Goal: Task Accomplishment & Management: Manage account settings

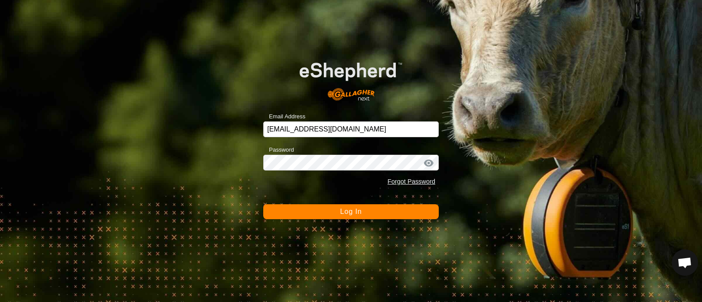
click at [342, 209] on span "Log In" at bounding box center [350, 211] width 21 height 7
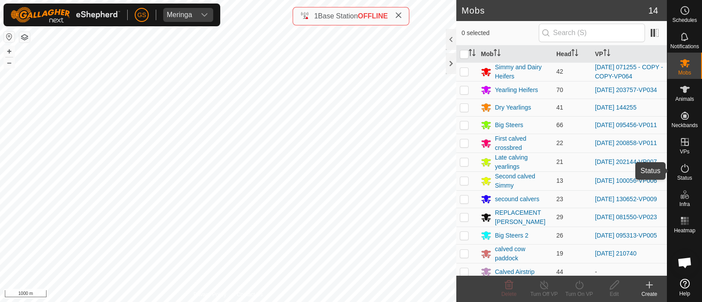
drag, startPoint x: 684, startPoint y: 170, endPoint x: 678, endPoint y: 170, distance: 6.6
click at [684, 170] on icon at bounding box center [685, 168] width 11 height 11
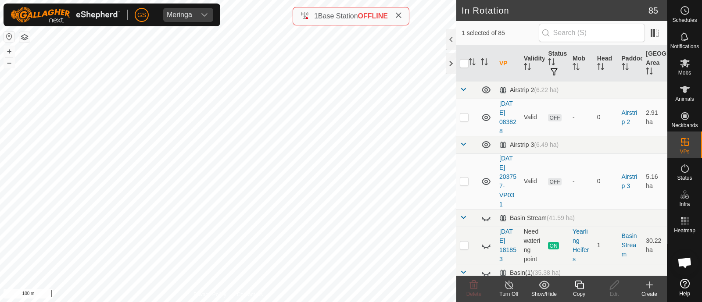
click at [579, 284] on icon at bounding box center [579, 285] width 11 height 11
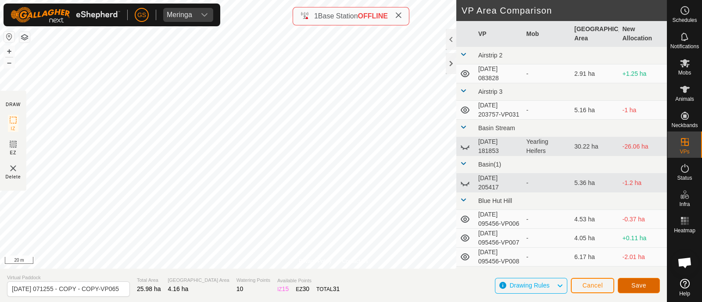
click at [635, 279] on button "Save" at bounding box center [639, 285] width 42 height 15
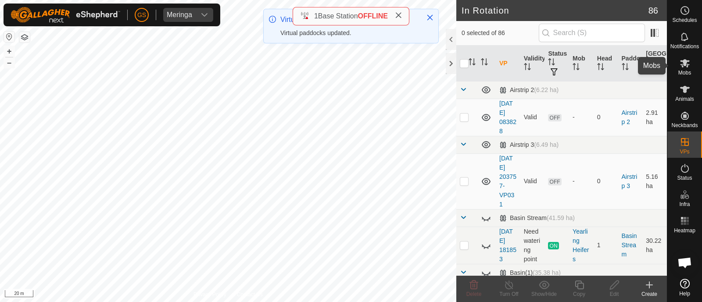
click at [684, 67] on icon at bounding box center [685, 63] width 11 height 11
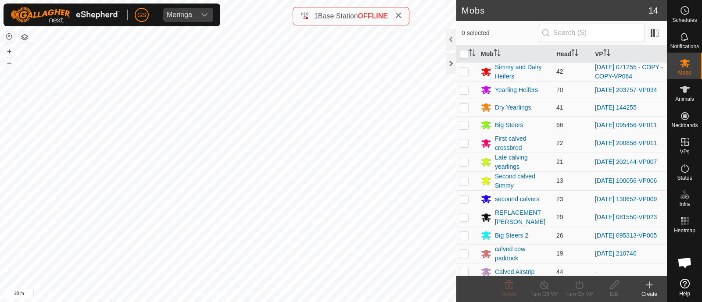
click at [465, 71] on p-checkbox at bounding box center [464, 71] width 9 height 7
checkbox input "true"
click at [580, 288] on icon at bounding box center [579, 285] width 11 height 11
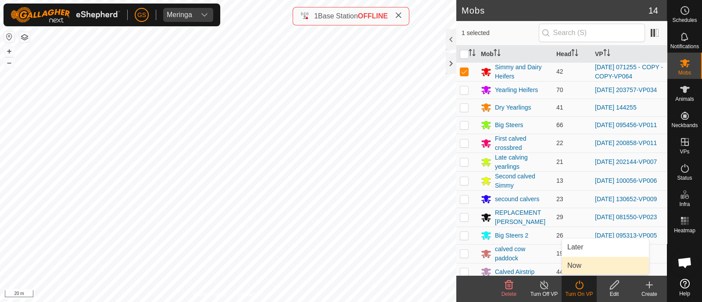
click at [571, 262] on link "Now" at bounding box center [605, 266] width 87 height 18
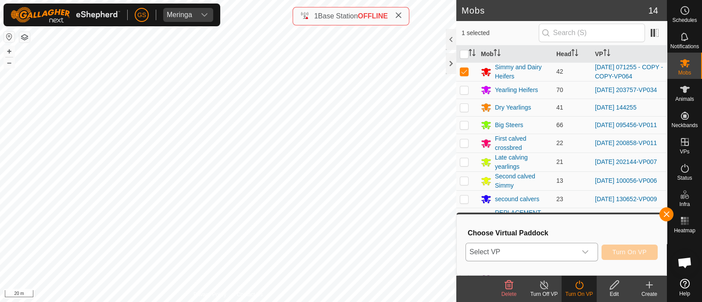
click at [569, 253] on span "Select VP" at bounding box center [521, 252] width 111 height 18
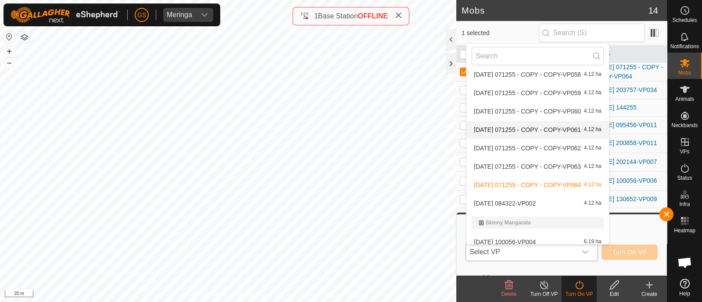
scroll to position [1810, 0]
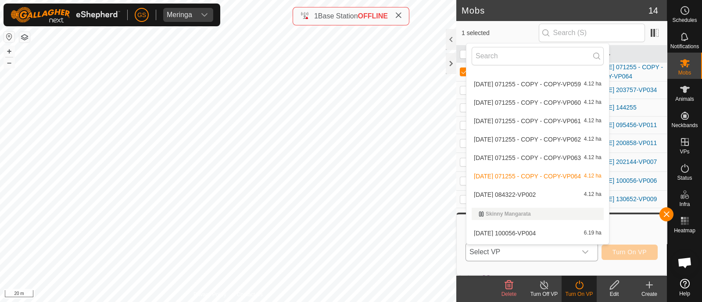
click at [524, 194] on li "[DATE] 084322-VP002 4.12 ha" at bounding box center [537, 195] width 143 height 18
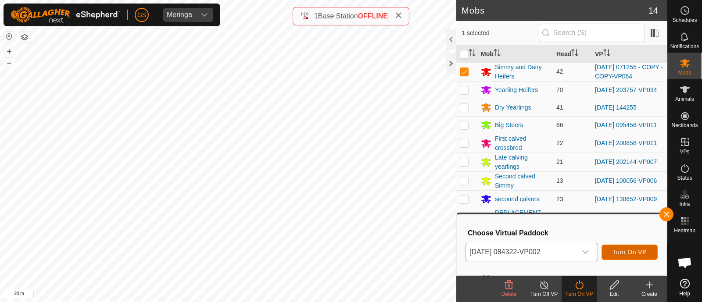
click at [626, 254] on span "Turn On VP" at bounding box center [629, 252] width 34 height 7
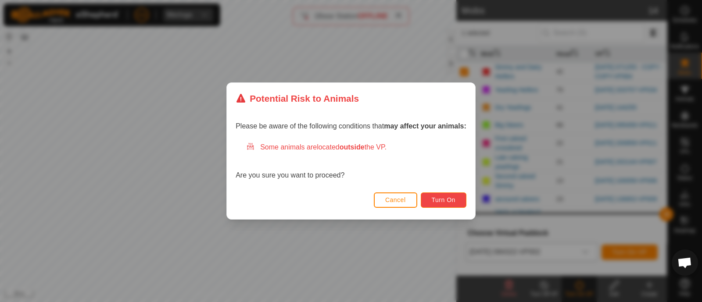
click at [448, 203] on span "Turn On" at bounding box center [444, 200] width 24 height 7
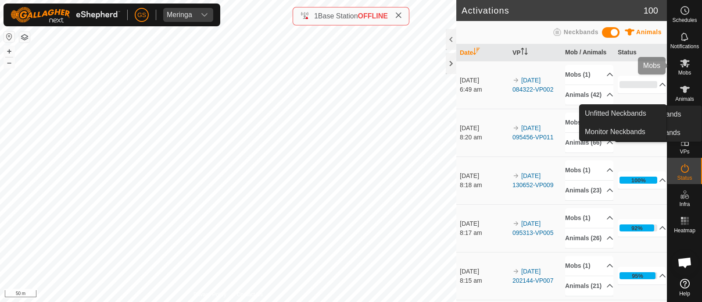
click at [682, 70] on span "Mobs" at bounding box center [684, 72] width 13 height 5
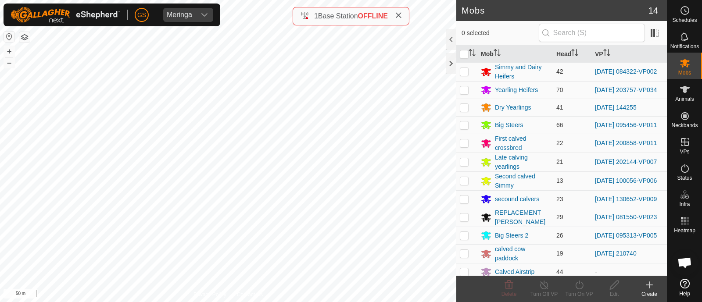
click at [467, 71] on p-checkbox at bounding box center [464, 71] width 9 height 7
checkbox input "true"
drag, startPoint x: 578, startPoint y: 286, endPoint x: 577, endPoint y: 279, distance: 6.6
click at [577, 286] on icon at bounding box center [579, 285] width 11 height 11
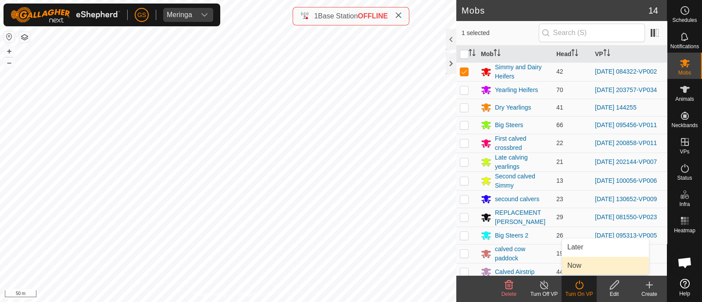
click at [574, 262] on link "Now" at bounding box center [605, 266] width 87 height 18
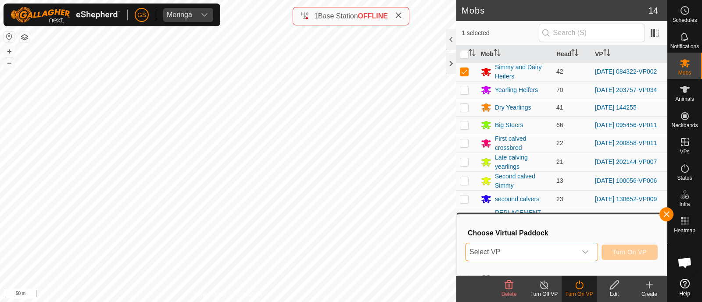
click at [570, 253] on span "Select VP" at bounding box center [521, 252] width 111 height 18
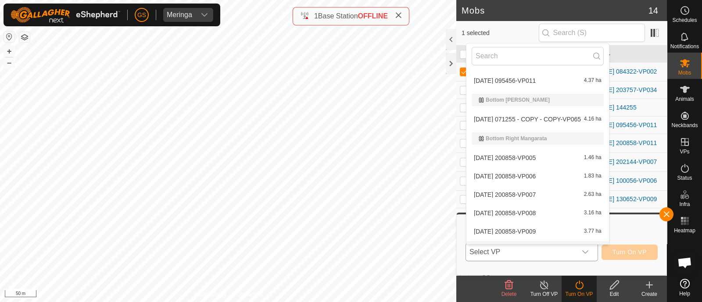
scroll to position [287, 0]
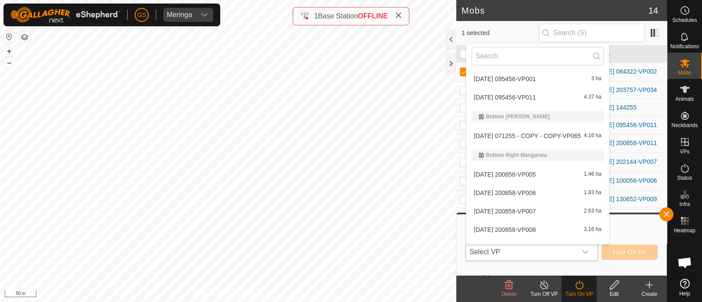
click at [537, 135] on li "[DATE] 071255 - COPY - COPY-VP065 4.16 ha" at bounding box center [537, 136] width 143 height 18
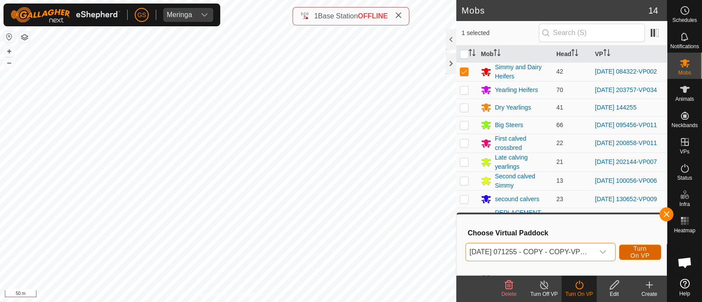
click at [642, 255] on span "Turn On VP" at bounding box center [640, 252] width 20 height 14
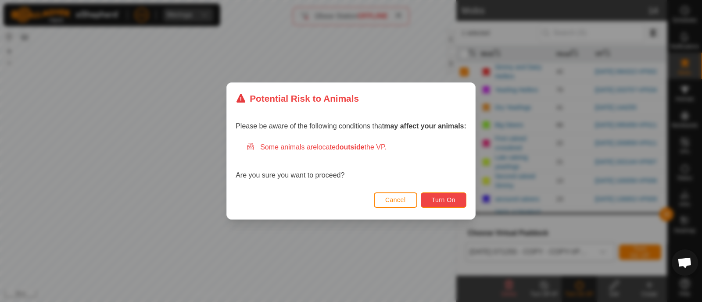
click at [447, 200] on span "Turn On" at bounding box center [444, 200] width 24 height 7
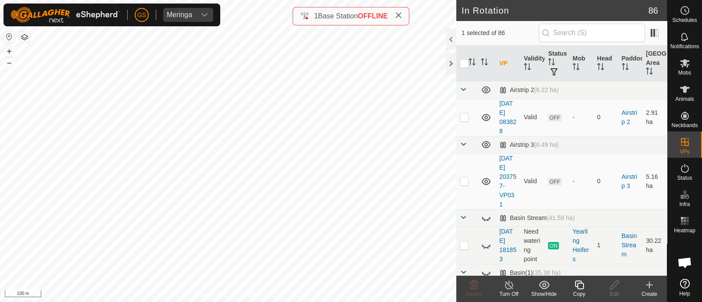
click at [580, 287] on icon at bounding box center [579, 285] width 11 height 11
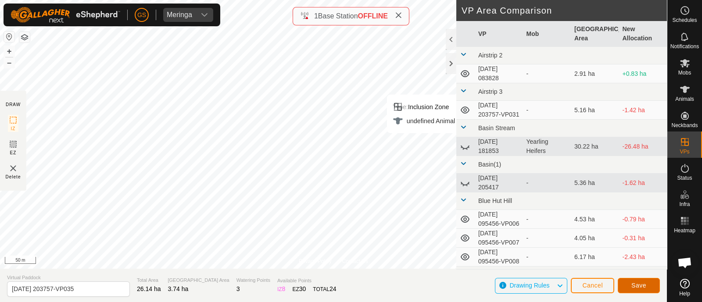
click at [641, 284] on span "Save" at bounding box center [638, 285] width 15 height 7
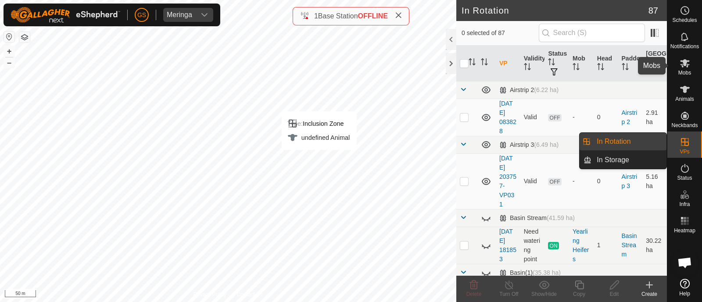
click at [682, 68] on icon at bounding box center [685, 63] width 11 height 11
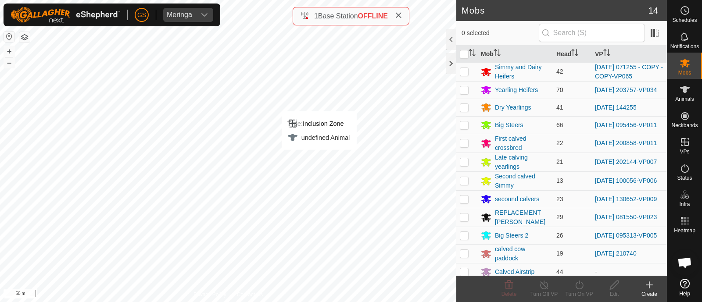
click at [465, 89] on p-checkbox at bounding box center [464, 89] width 9 height 7
checkbox input "true"
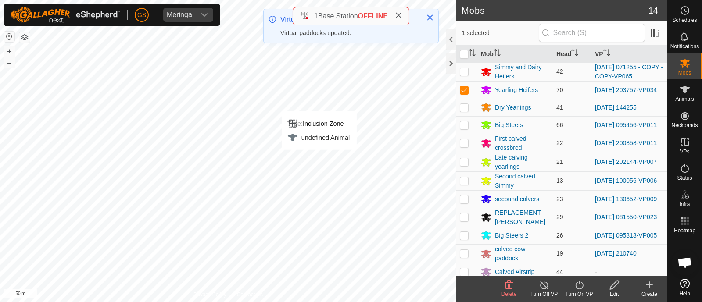
click at [580, 286] on icon at bounding box center [579, 285] width 11 height 11
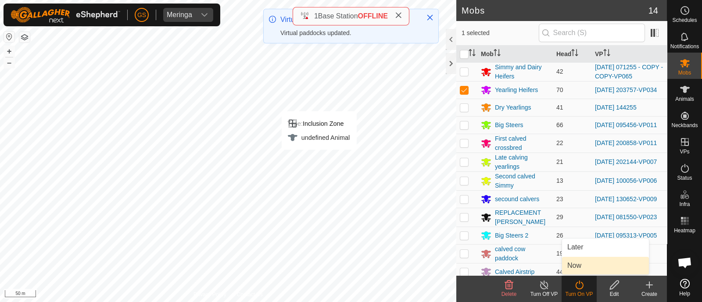
click at [577, 263] on link "Now" at bounding box center [605, 266] width 87 height 18
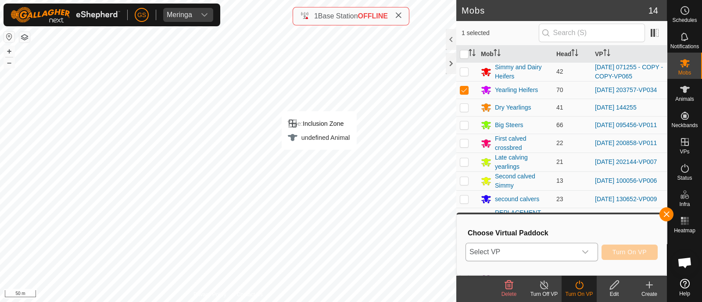
click at [582, 252] on icon "dropdown trigger" at bounding box center [585, 252] width 7 height 7
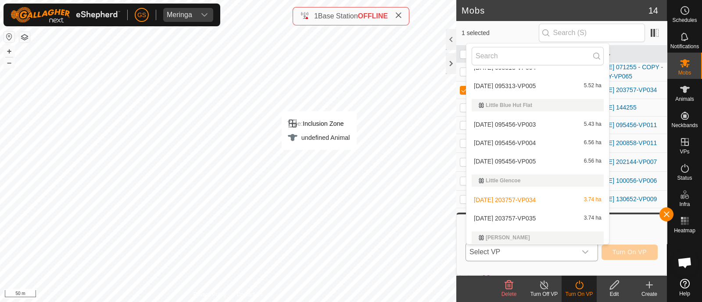
scroll to position [1277, 0]
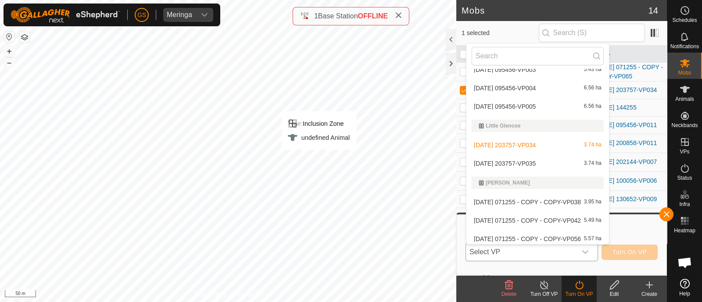
click at [540, 163] on li "[DATE] 203757-VP035 3.74 ha" at bounding box center [537, 164] width 143 height 18
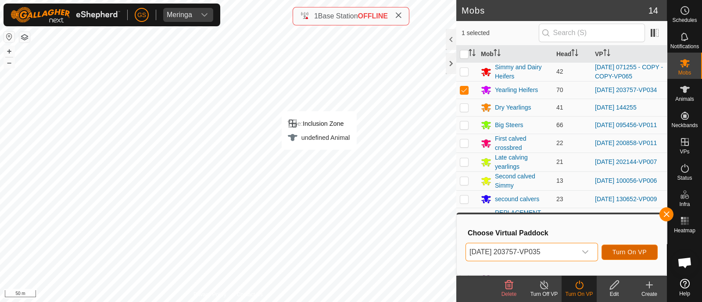
click at [623, 249] on span "Turn On VP" at bounding box center [629, 252] width 34 height 7
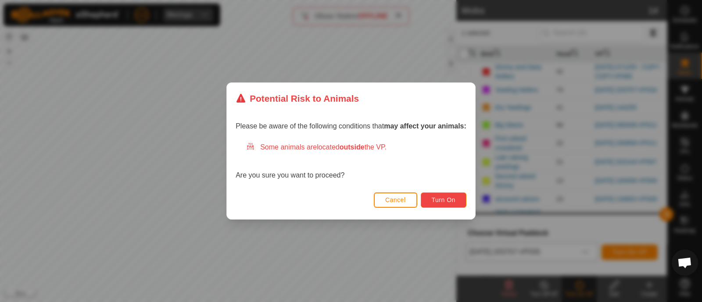
click at [433, 198] on span "Turn On" at bounding box center [444, 200] width 24 height 7
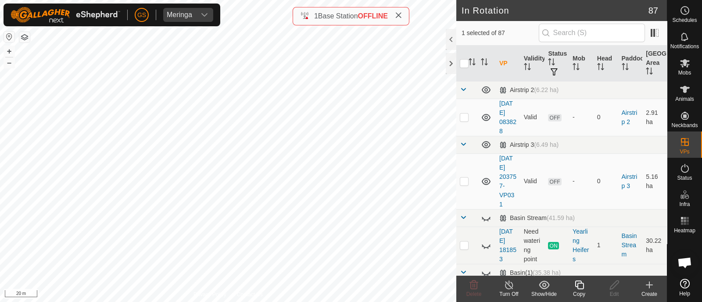
click at [576, 287] on icon at bounding box center [579, 285] width 9 height 9
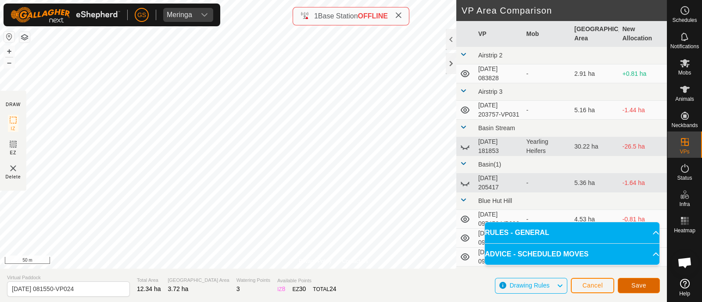
click at [649, 284] on button "Save" at bounding box center [639, 285] width 42 height 15
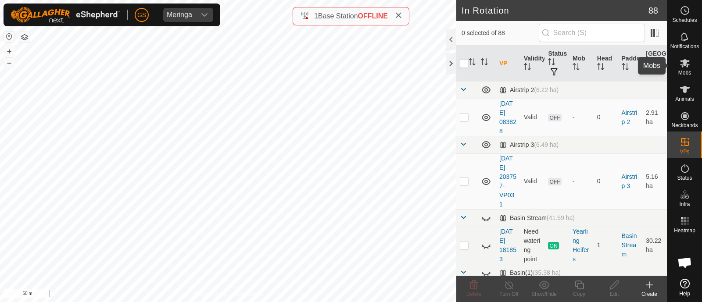
click at [681, 67] on icon at bounding box center [685, 63] width 11 height 11
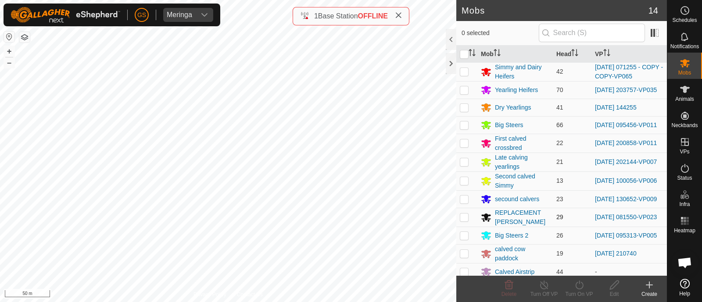
click at [463, 221] on p-checkbox at bounding box center [464, 217] width 9 height 7
checkbox input "true"
click at [581, 289] on icon at bounding box center [579, 285] width 11 height 11
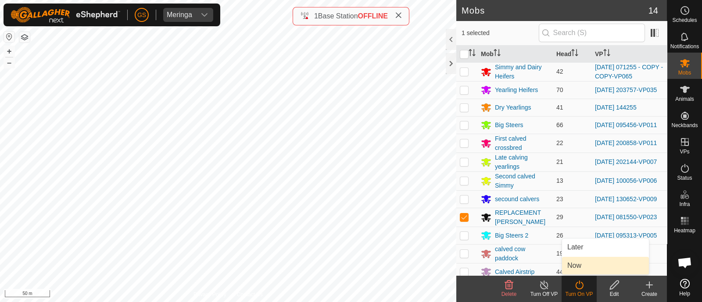
click at [573, 270] on link "Now" at bounding box center [605, 266] width 87 height 18
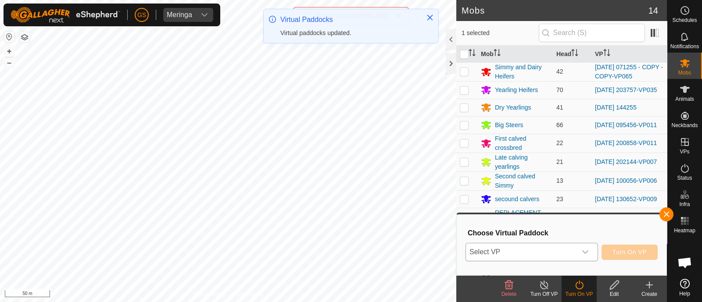
click at [579, 253] on div "dropdown trigger" at bounding box center [585, 252] width 18 height 18
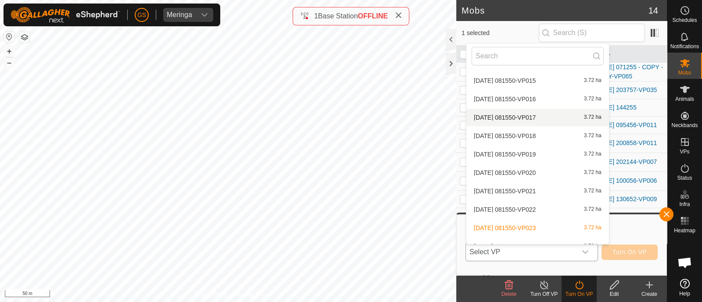
scroll to position [1606, 0]
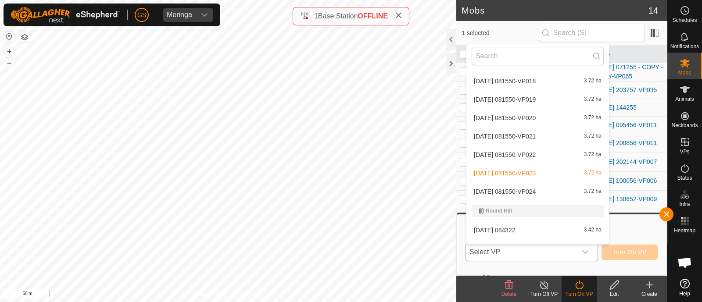
click at [533, 187] on li "[DATE] 081550-VP024 3.72 ha" at bounding box center [537, 192] width 143 height 18
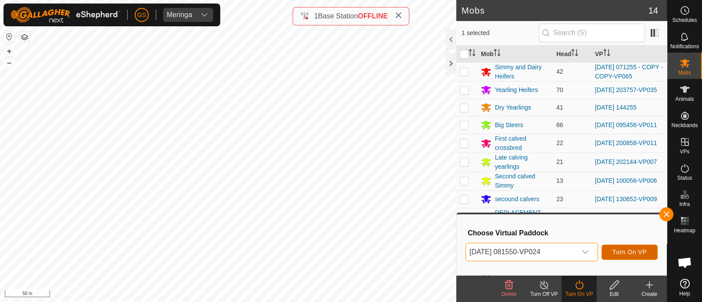
click at [624, 250] on span "Turn On VP" at bounding box center [629, 252] width 34 height 7
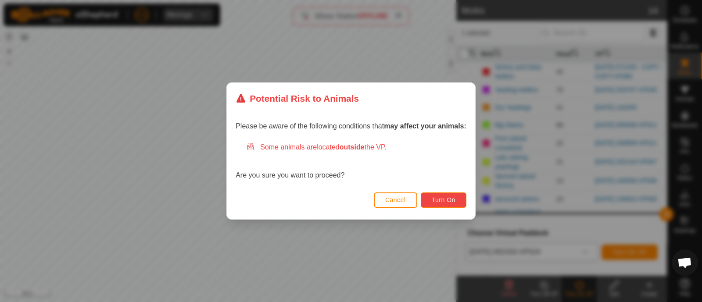
click at [454, 200] on span "Turn On" at bounding box center [444, 200] width 24 height 7
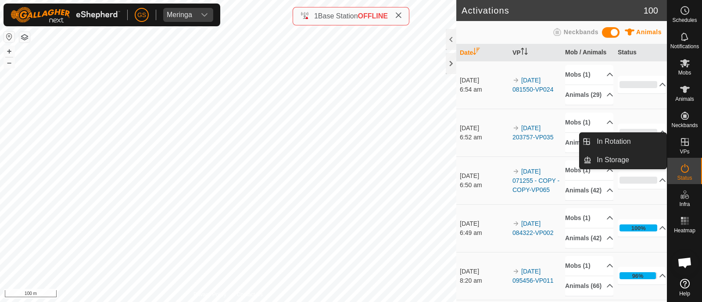
click at [684, 145] on icon at bounding box center [685, 142] width 11 height 11
click at [633, 144] on link "In Rotation" at bounding box center [628, 142] width 75 height 18
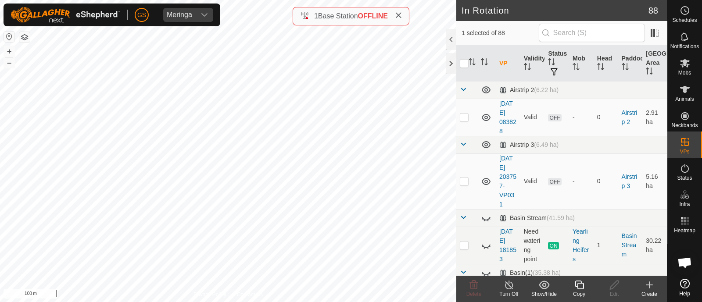
click at [649, 288] on icon at bounding box center [649, 285] width 0 height 6
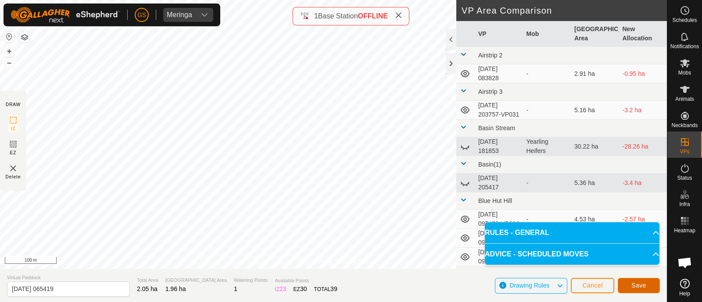
click at [636, 282] on span "Save" at bounding box center [638, 285] width 15 height 7
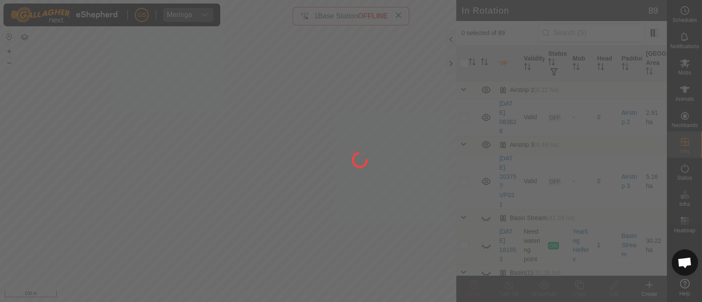
drag, startPoint x: 682, startPoint y: 68, endPoint x: 698, endPoint y: 141, distance: 75.6
click at [698, 141] on div at bounding box center [351, 151] width 702 height 302
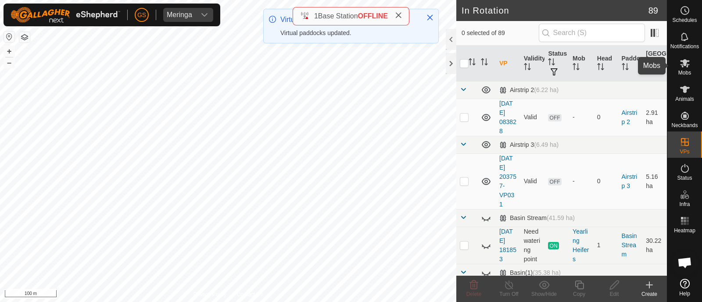
click at [686, 72] on span "Mobs" at bounding box center [684, 72] width 13 height 5
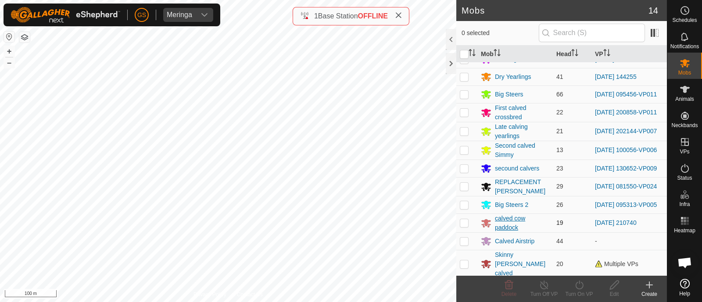
scroll to position [47, 0]
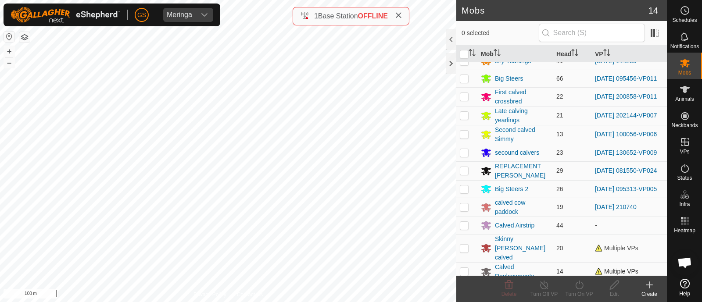
click at [465, 268] on p-checkbox at bounding box center [464, 271] width 9 height 7
checkbox input "true"
click at [579, 284] on icon at bounding box center [579, 285] width 11 height 11
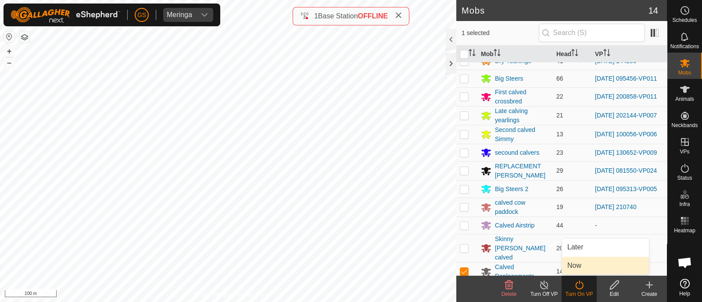
click at [576, 262] on link "Now" at bounding box center [605, 266] width 87 height 18
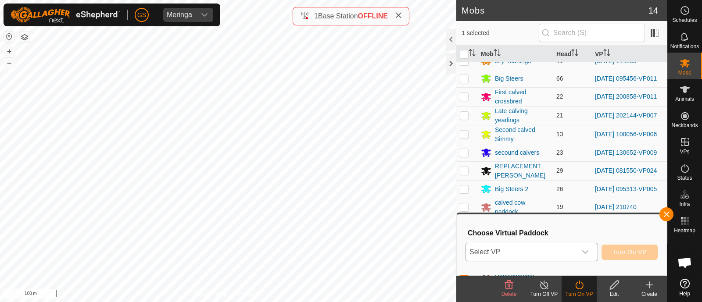
click at [576, 254] on div "dropdown trigger" at bounding box center [585, 252] width 18 height 18
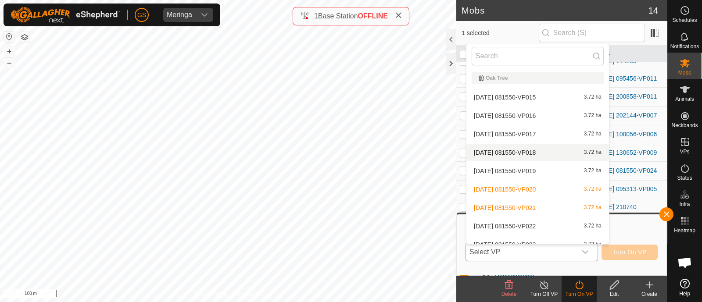
scroll to position [1590, 0]
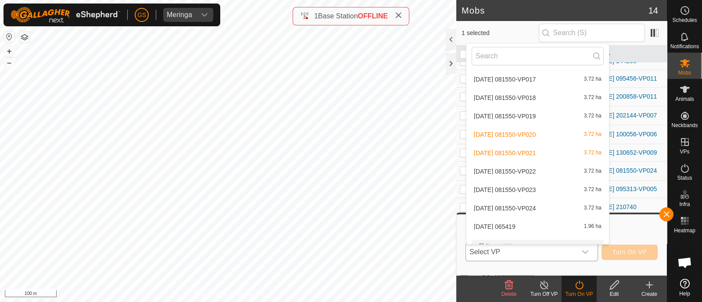
click at [518, 225] on li "[DATE] 065419 1.96 ha" at bounding box center [537, 227] width 143 height 18
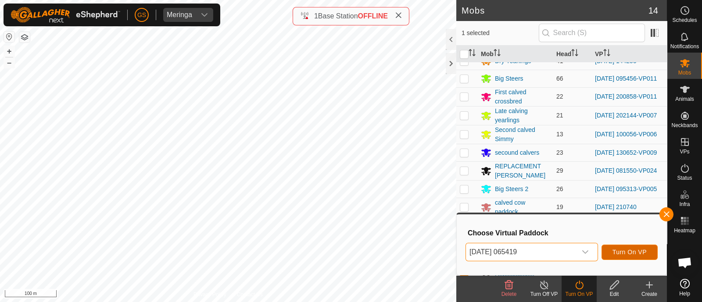
click at [618, 248] on button "Turn On VP" at bounding box center [629, 252] width 56 height 15
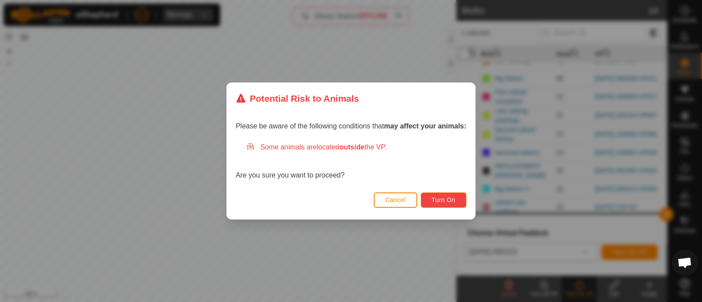
click at [459, 203] on button "Turn On" at bounding box center [444, 200] width 46 height 15
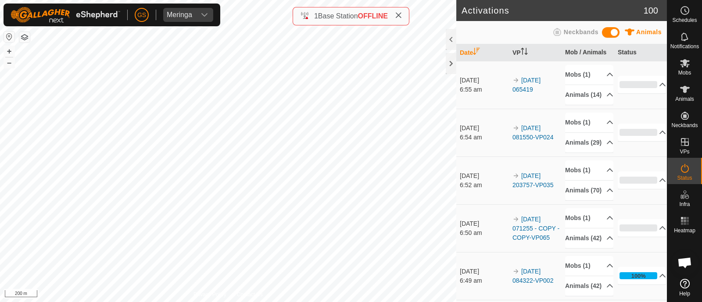
click at [261, 302] on html "[PERSON_NAME] Schedules Notifications Mobs Animals Neckbands VPs Status Infra H…" at bounding box center [351, 151] width 702 height 302
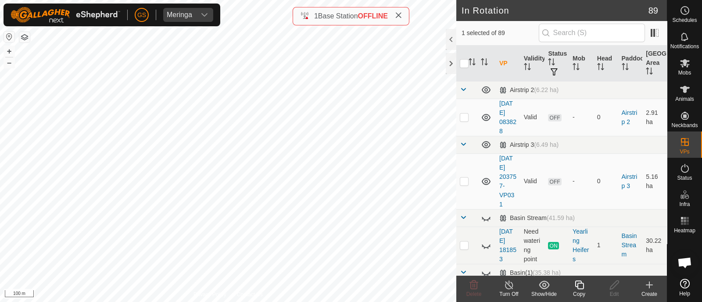
click at [577, 286] on icon at bounding box center [579, 285] width 9 height 9
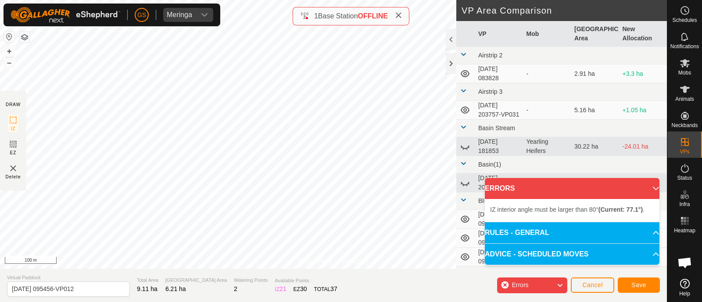
click at [156, 270] on div "Privacy Policy Contact Us Type: Inclusion Zone undefined Animal + – ⇧ i 100 m D…" at bounding box center [333, 151] width 667 height 302
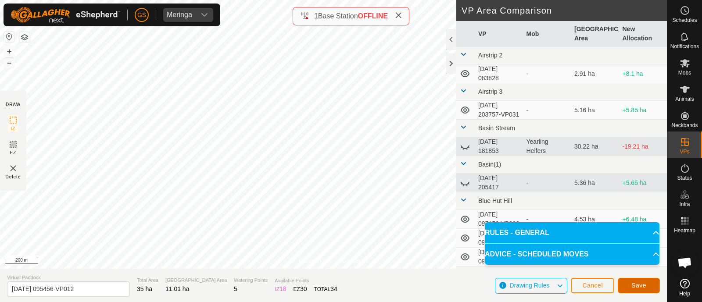
click at [638, 289] on span "Save" at bounding box center [638, 285] width 15 height 7
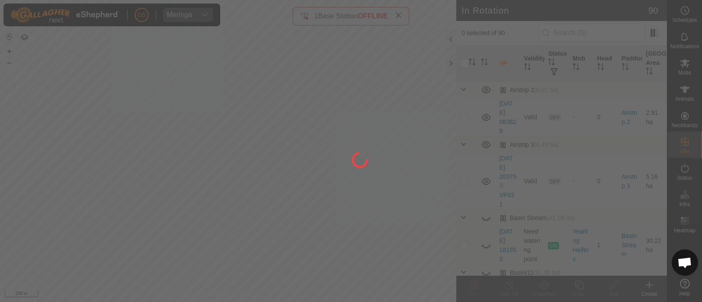
click at [684, 65] on div at bounding box center [351, 151] width 702 height 302
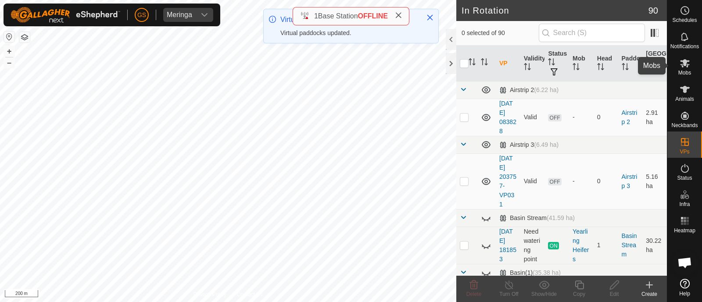
click at [681, 67] on icon at bounding box center [685, 63] width 10 height 8
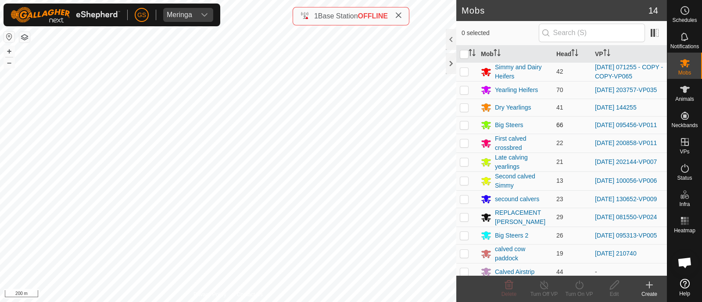
click at [462, 126] on p-checkbox at bounding box center [464, 125] width 9 height 7
checkbox input "true"
click at [577, 284] on icon at bounding box center [579, 285] width 11 height 11
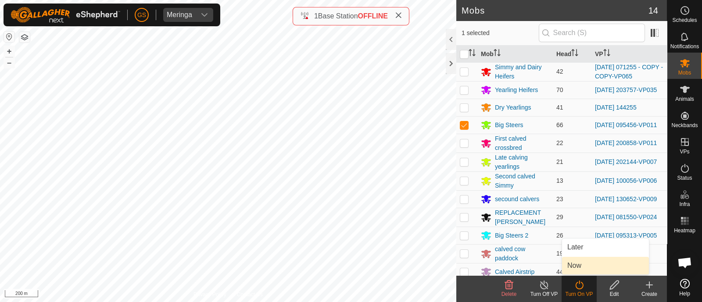
click at [569, 265] on link "Now" at bounding box center [605, 266] width 87 height 18
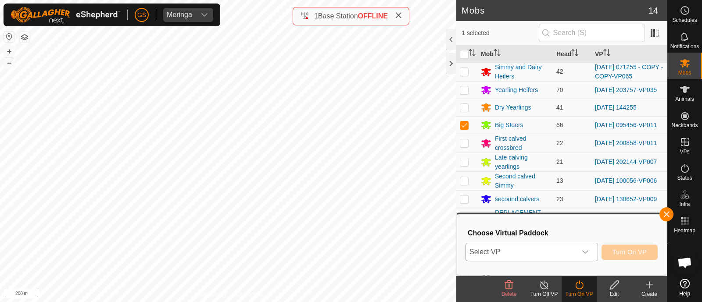
click at [573, 258] on span "Select VP" at bounding box center [521, 252] width 111 height 18
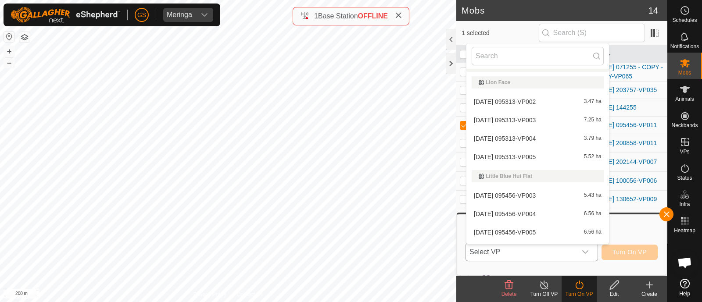
scroll to position [1206, 0]
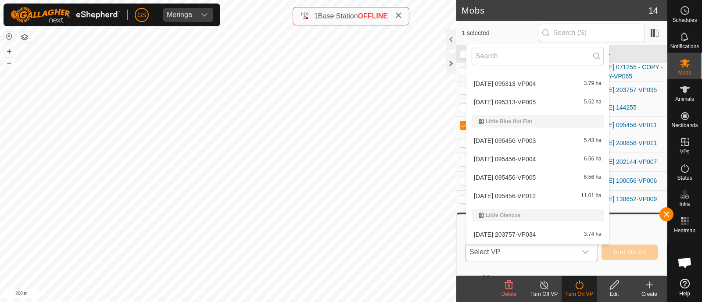
click at [512, 195] on li "[DATE] 095456-VP012 11.01 ha" at bounding box center [537, 196] width 143 height 18
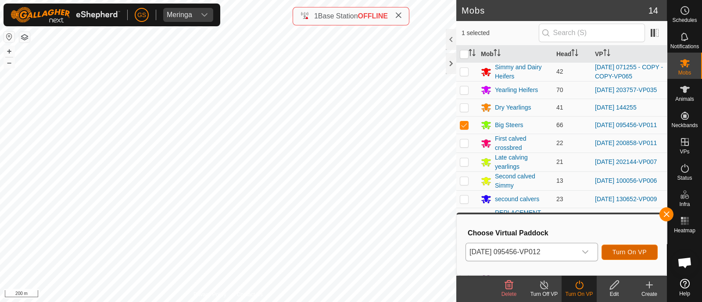
click at [621, 253] on span "Turn On VP" at bounding box center [629, 252] width 34 height 7
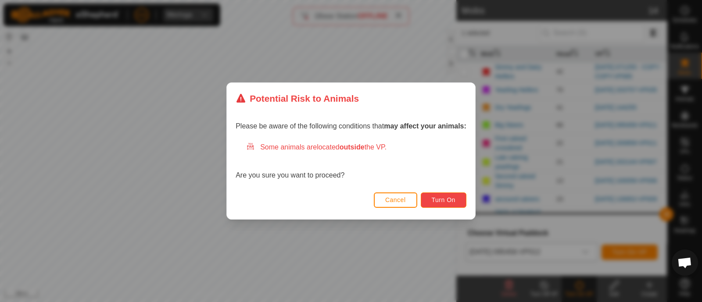
click at [444, 200] on span "Turn On" at bounding box center [444, 200] width 24 height 7
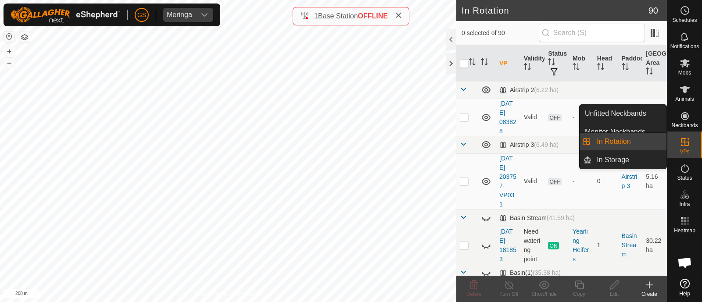
click at [608, 140] on link "In Rotation" at bounding box center [628, 142] width 75 height 18
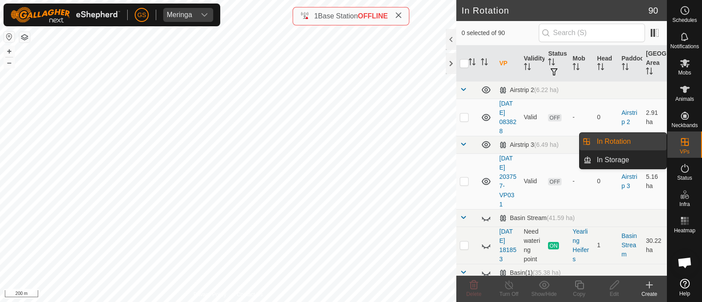
click at [608, 140] on link "In Rotation" at bounding box center [628, 142] width 75 height 18
click at [605, 139] on link "In Rotation" at bounding box center [628, 142] width 75 height 18
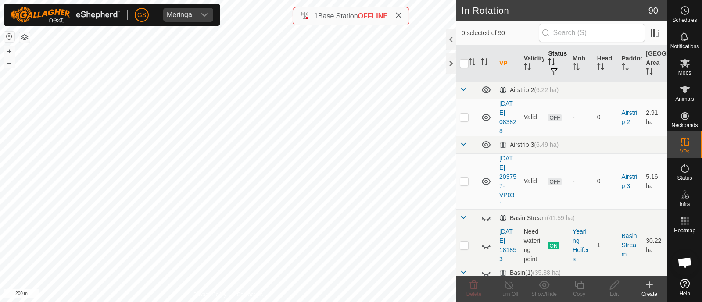
click at [551, 70] on span "button" at bounding box center [554, 71] width 7 height 7
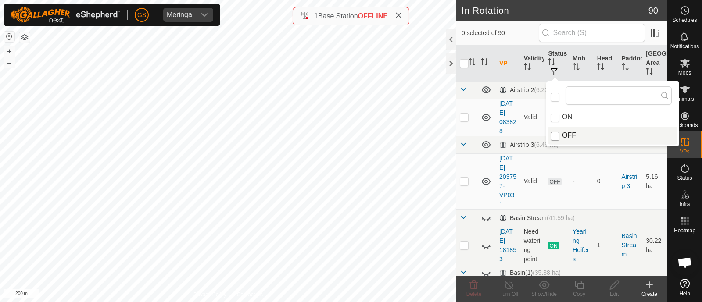
click at [554, 137] on input "OFF" at bounding box center [555, 136] width 9 height 9
checkbox input "true"
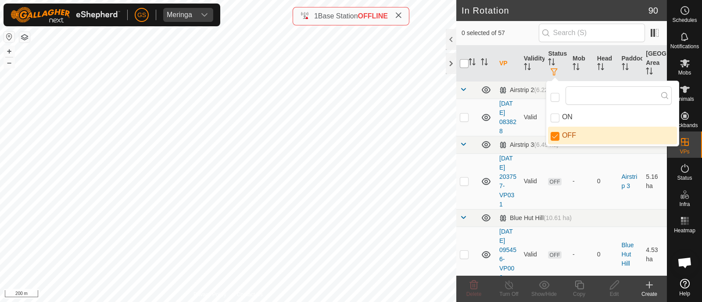
click at [465, 63] on input "checkbox" at bounding box center [464, 63] width 9 height 9
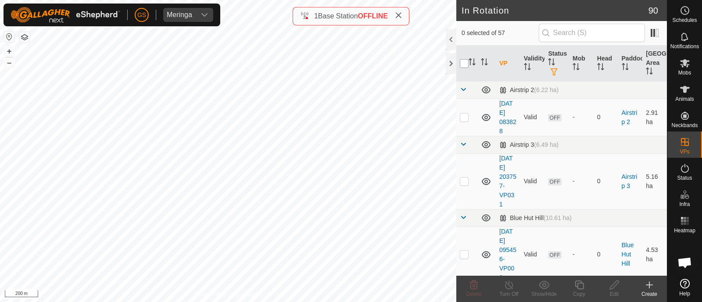
checkbox input "true"
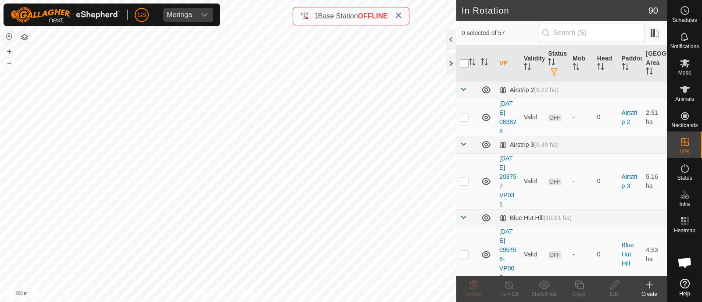
checkbox input "true"
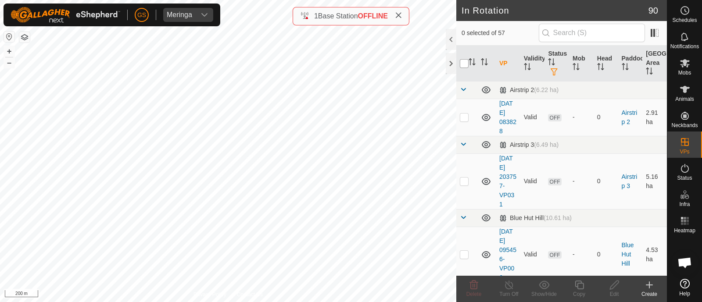
checkbox input "true"
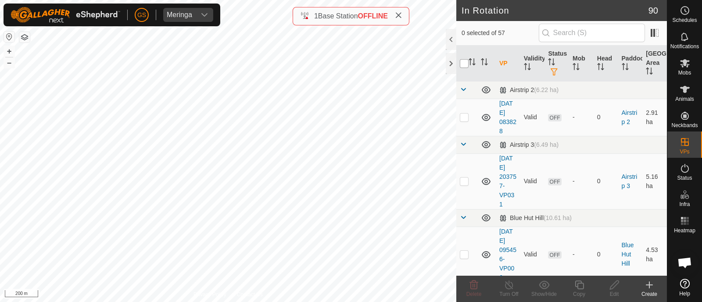
checkbox input "true"
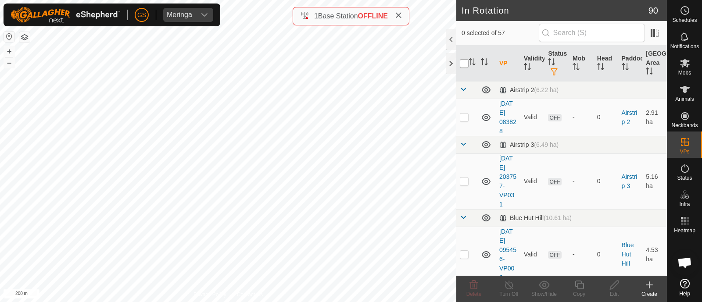
checkbox input "true"
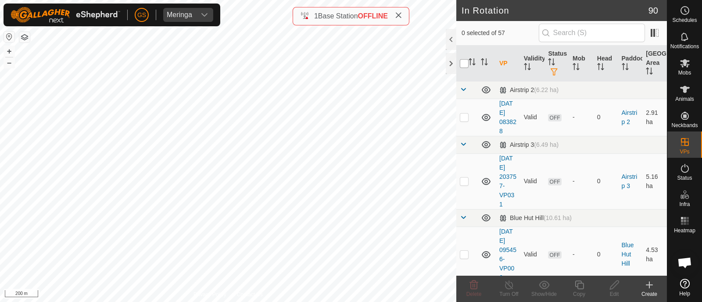
checkbox input "true"
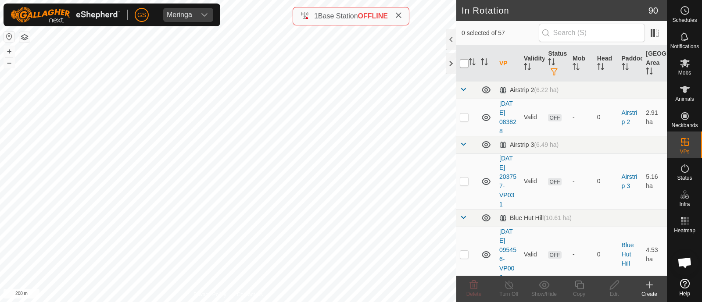
checkbox input "true"
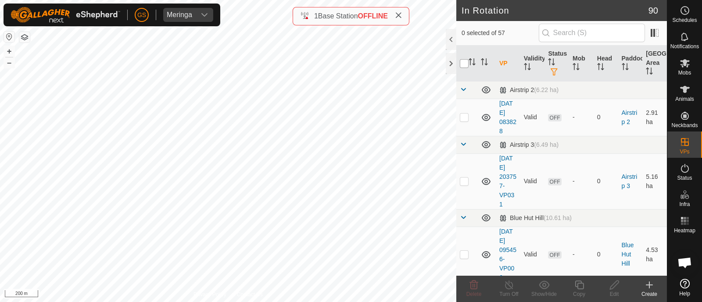
checkbox input "true"
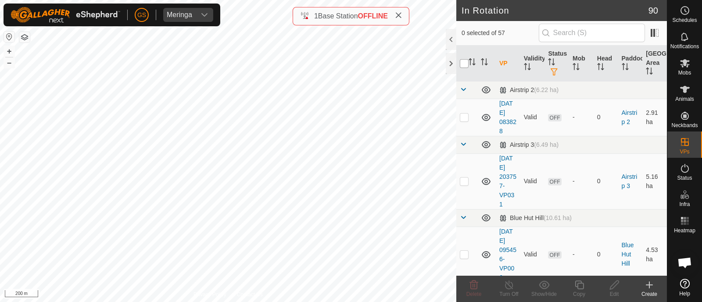
checkbox input "true"
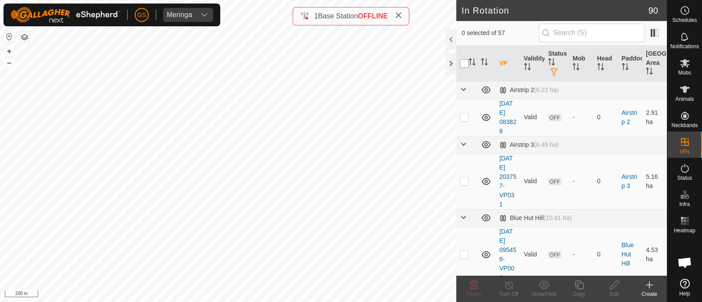
checkbox input "true"
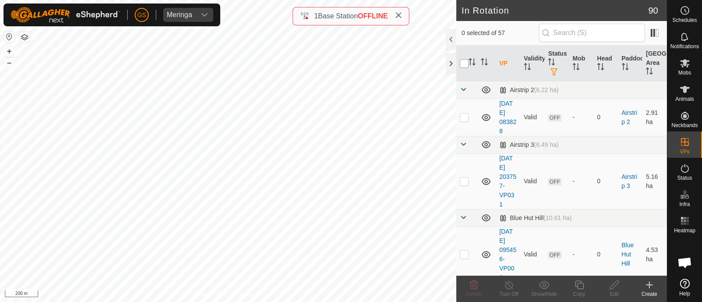
checkbox input "true"
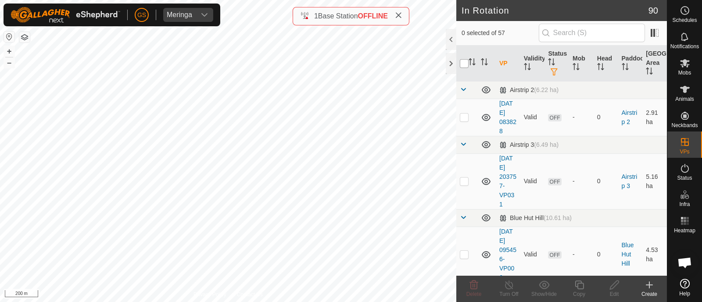
checkbox input "true"
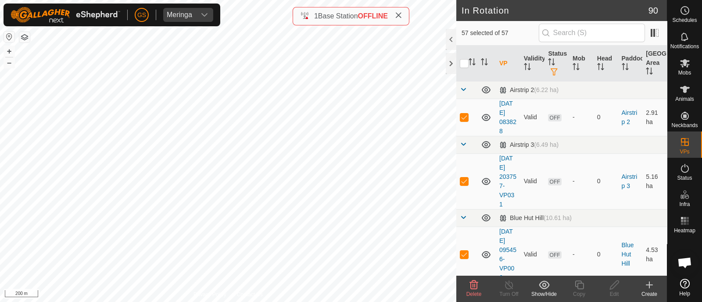
click at [474, 287] on icon at bounding box center [474, 285] width 11 height 11
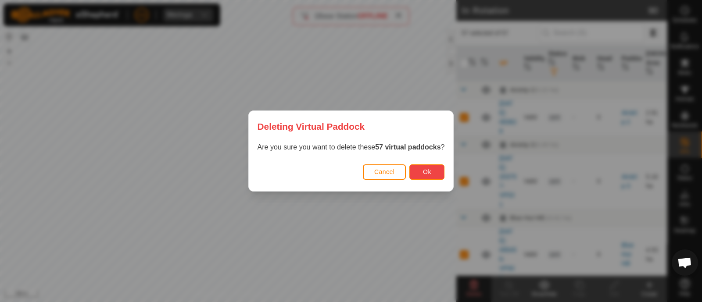
click at [424, 172] on span "Ok" at bounding box center [427, 171] width 8 height 7
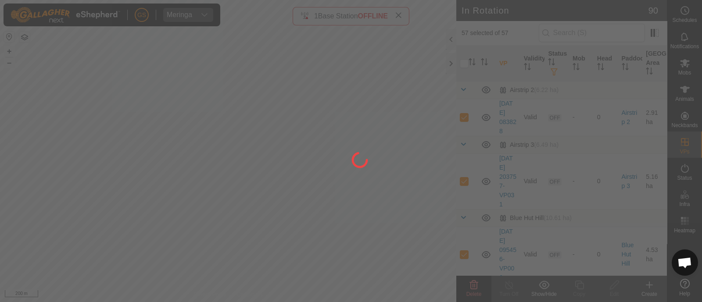
checkbox input "false"
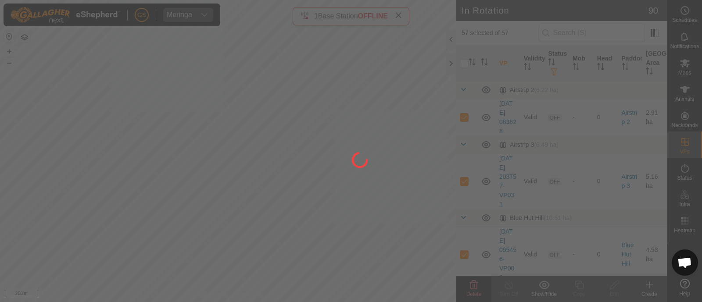
checkbox input "false"
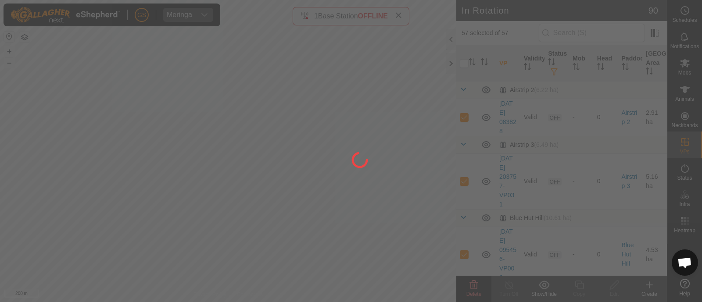
checkbox input "false"
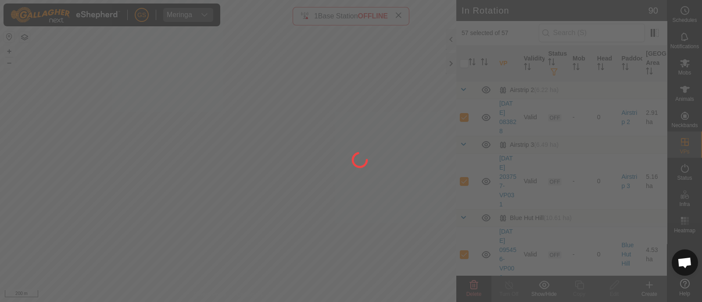
checkbox input "false"
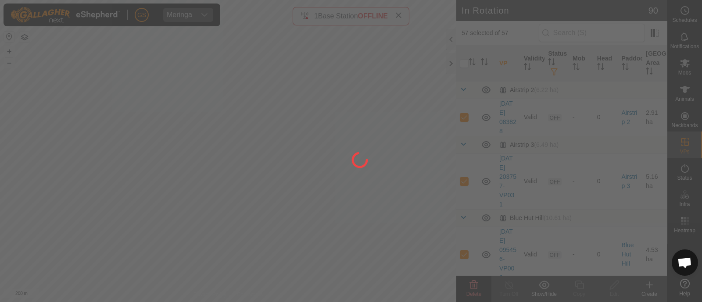
checkbox input "false"
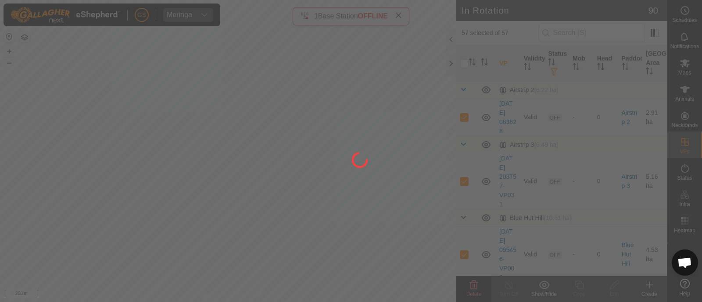
checkbox input "false"
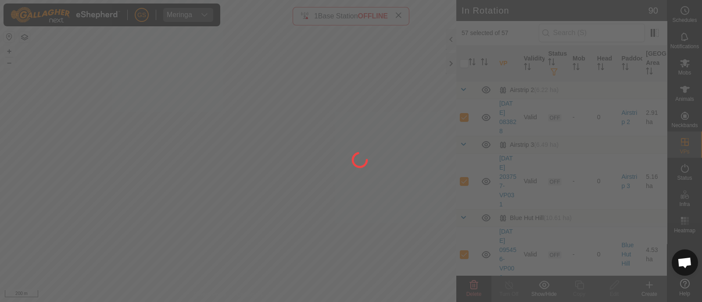
checkbox input "false"
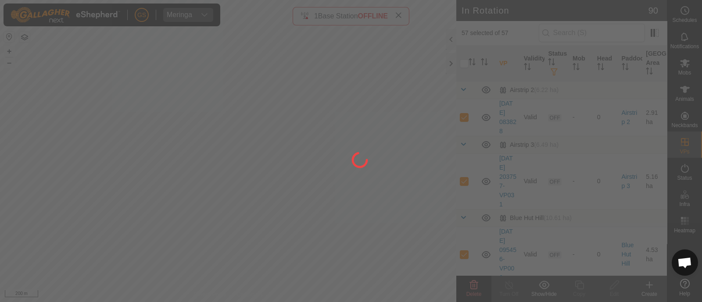
checkbox input "false"
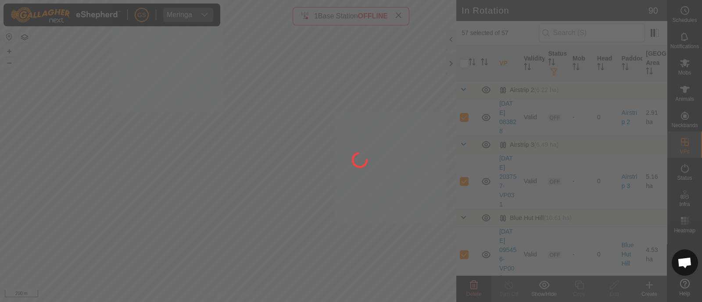
checkbox input "false"
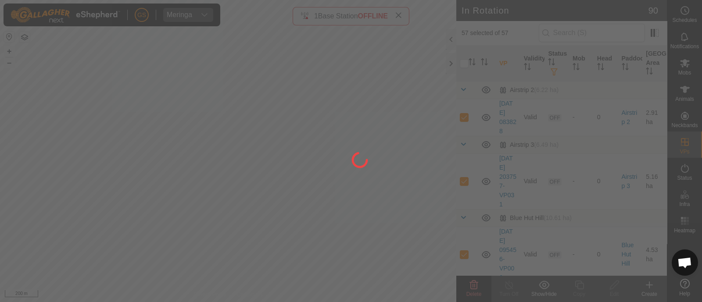
checkbox input "false"
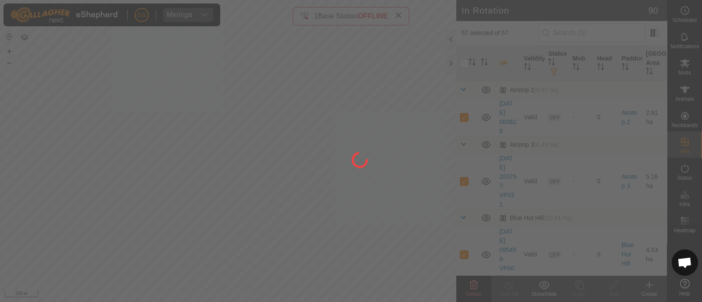
checkbox input "false"
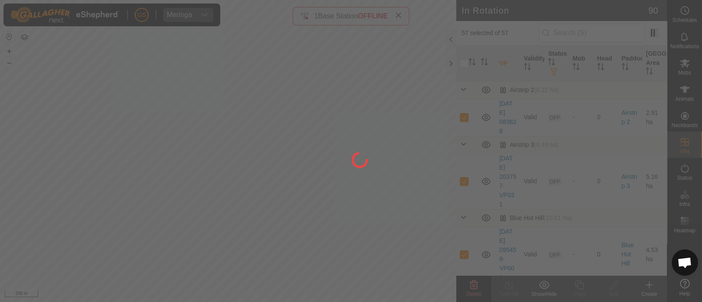
checkbox input "false"
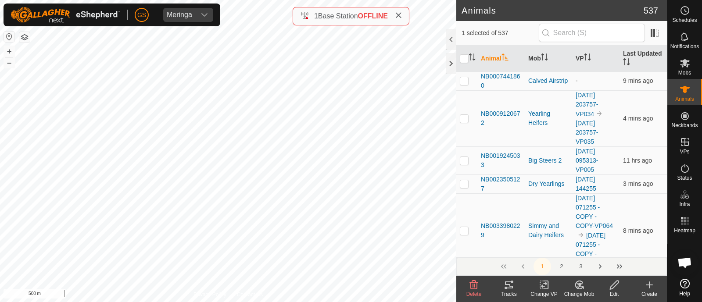
drag, startPoint x: 577, startPoint y: 283, endPoint x: 571, endPoint y: 282, distance: 6.2
click at [577, 282] on icon at bounding box center [579, 285] width 11 height 11
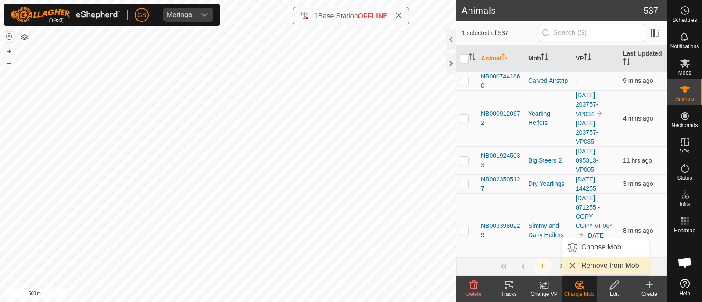
click at [587, 261] on link "Remove from Mob" at bounding box center [605, 266] width 87 height 18
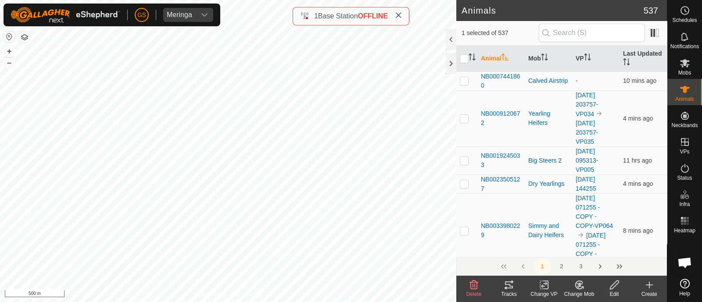
click at [540, 284] on icon at bounding box center [544, 285] width 11 height 11
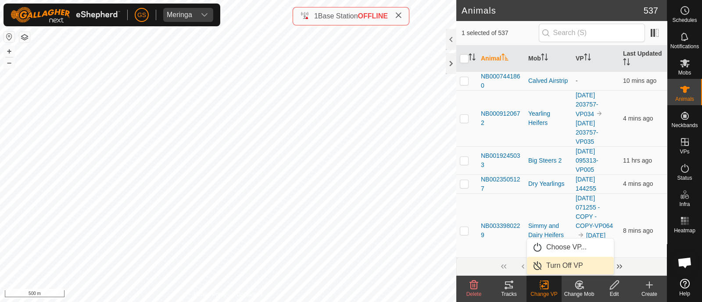
click at [560, 266] on link "Turn Off VP" at bounding box center [570, 266] width 87 height 18
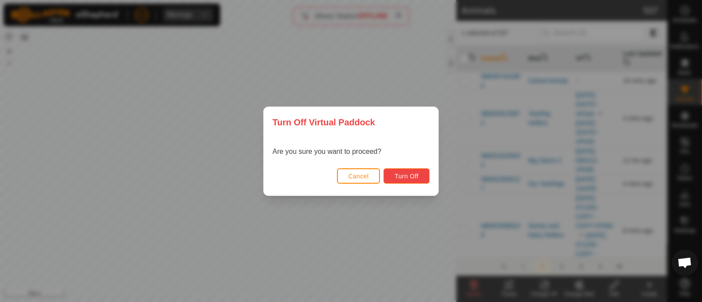
click at [395, 176] on span "Turn Off" at bounding box center [406, 176] width 24 height 7
